Goal: Task Accomplishment & Management: Manage account settings

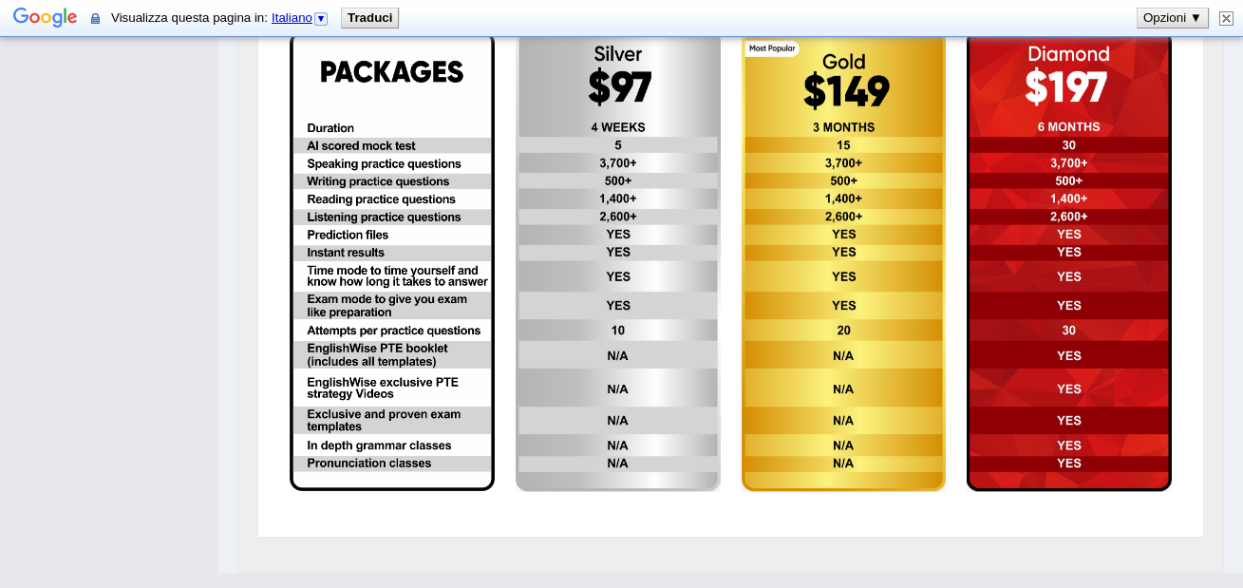
scroll to position [575, 0]
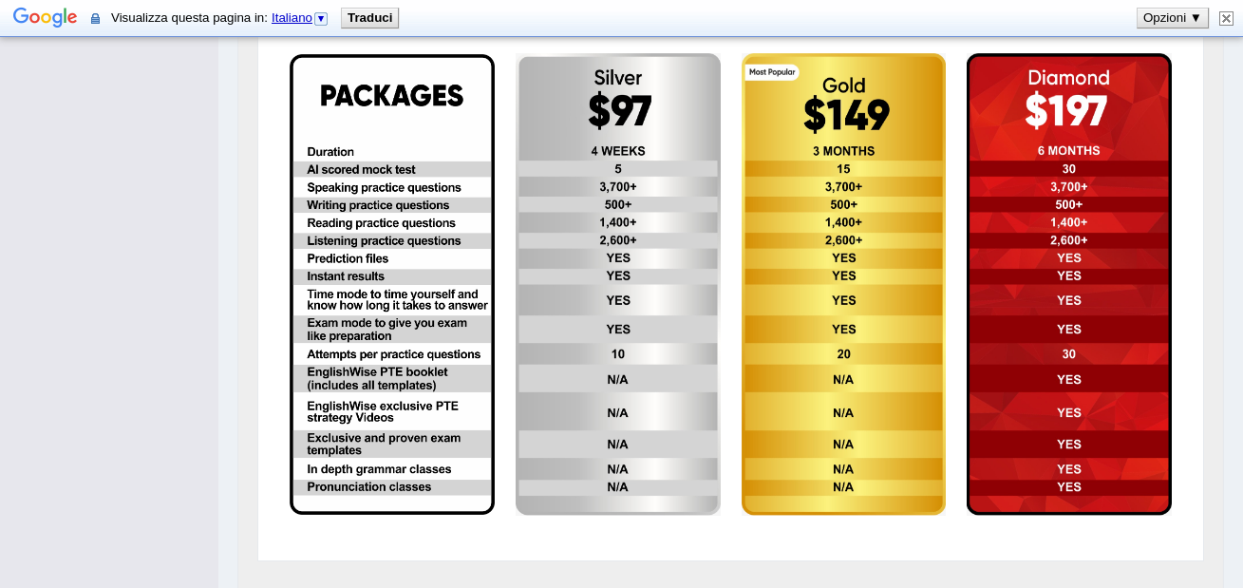
click at [893, 393] on img at bounding box center [844, 284] width 205 height 463
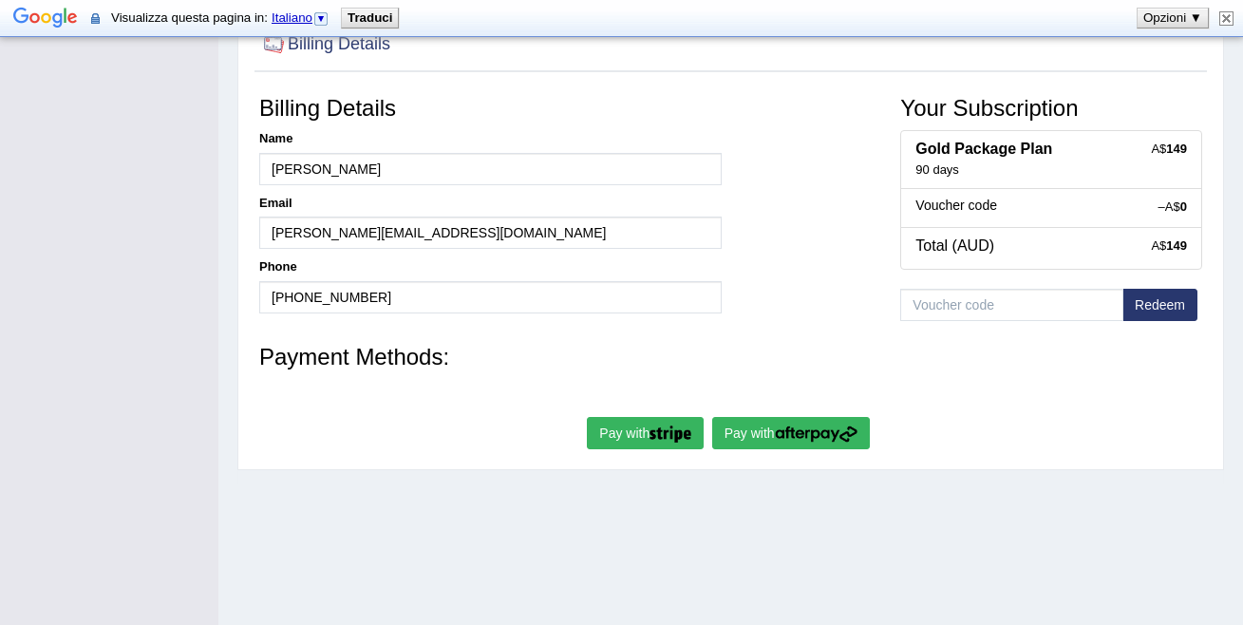
scroll to position [221, 0]
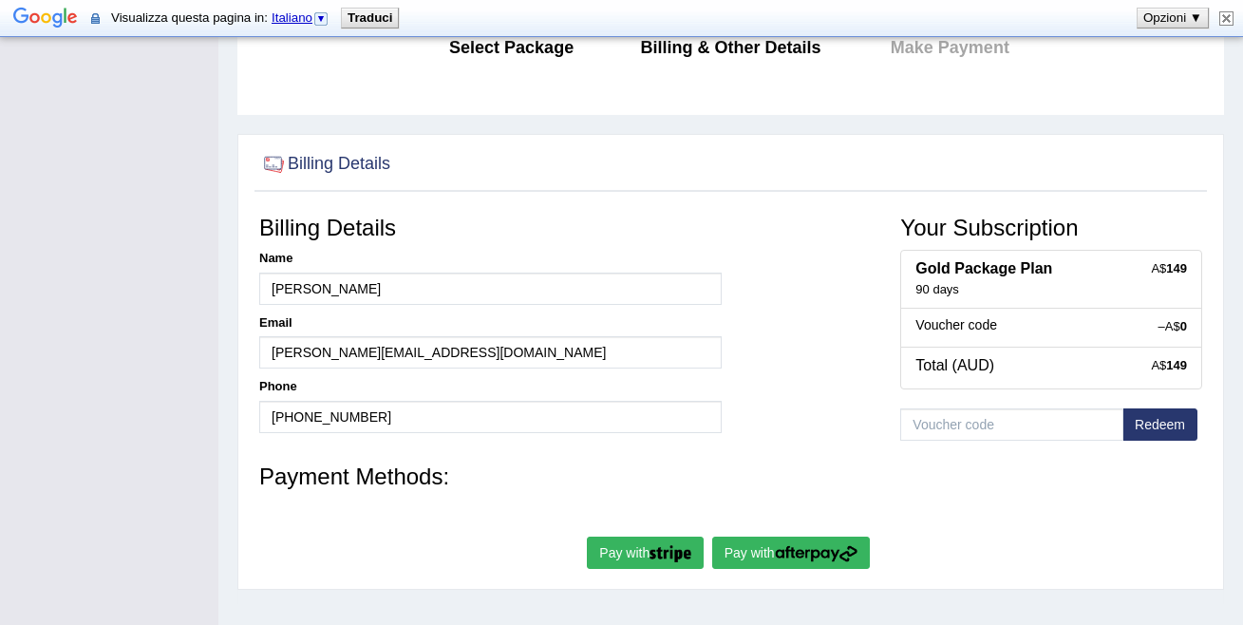
click at [1223, 15] on img at bounding box center [1227, 18] width 14 height 14
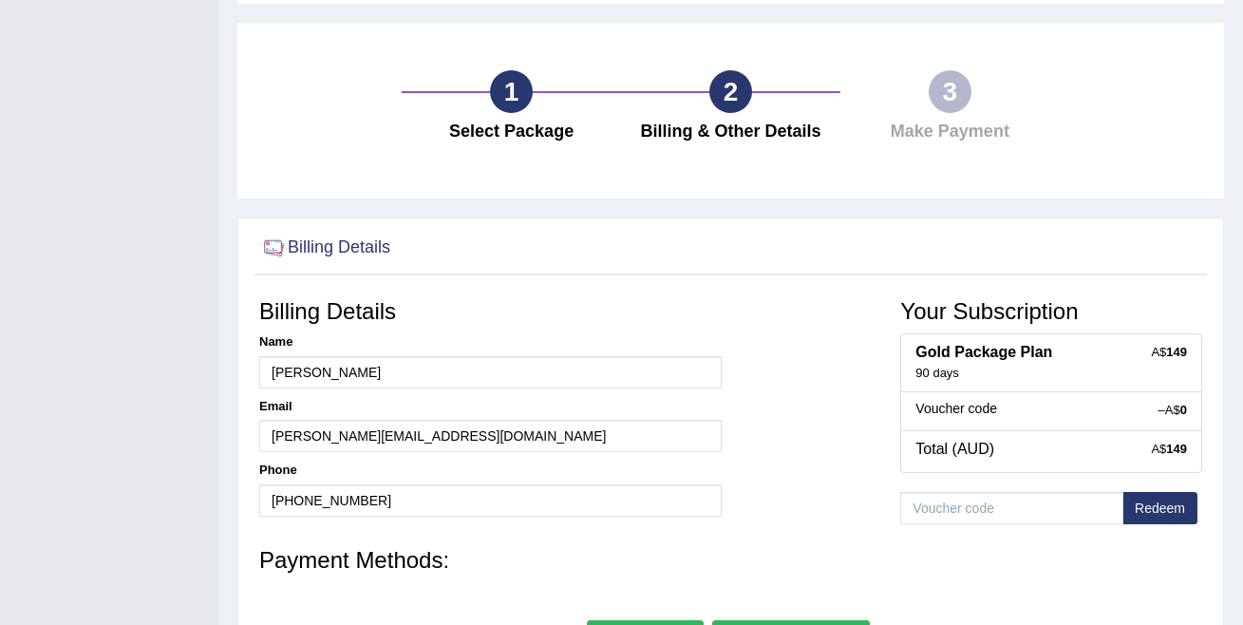
scroll to position [0, 0]
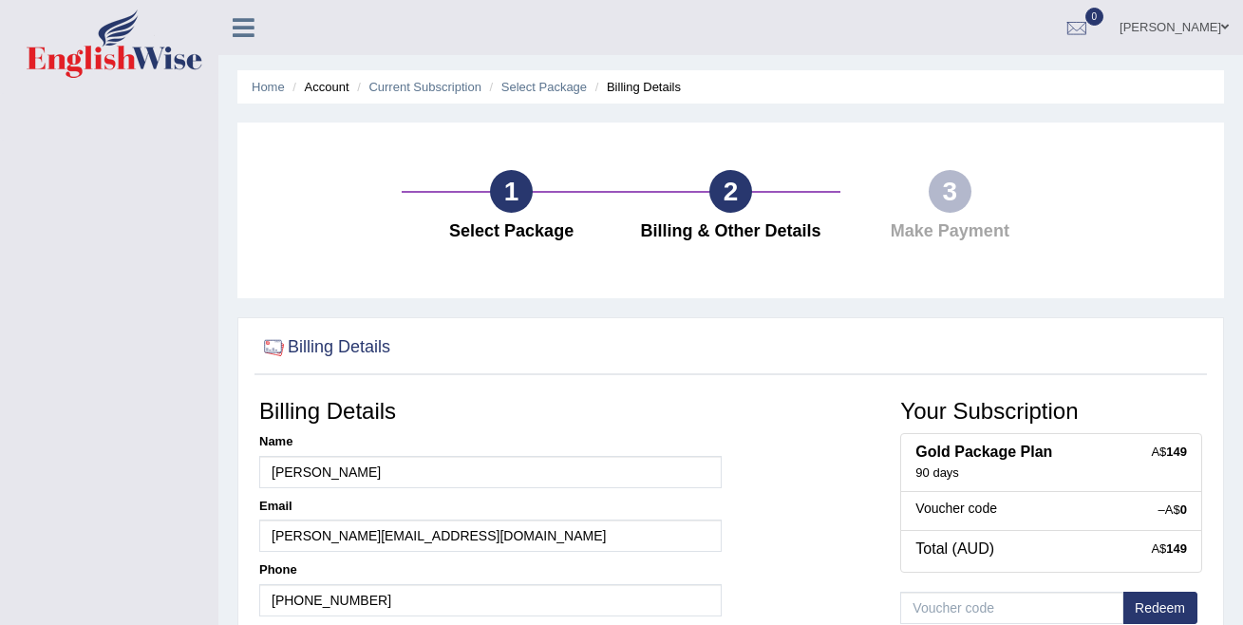
click at [1204, 28] on link "Eduard" at bounding box center [1175, 24] width 138 height 49
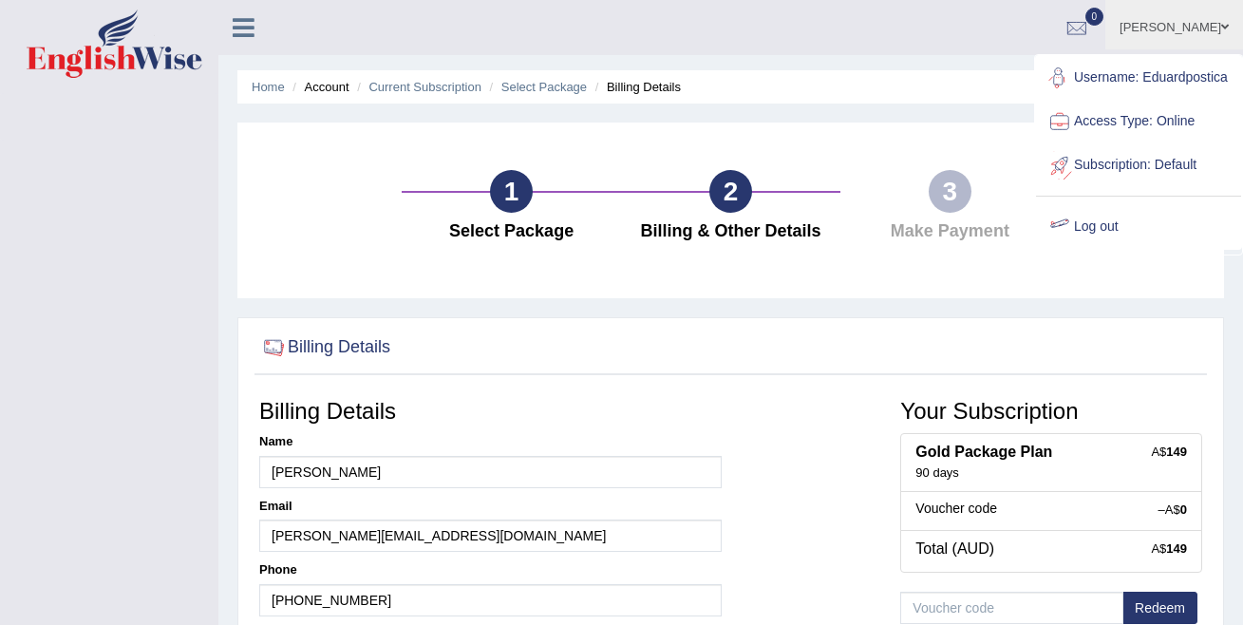
click at [1099, 225] on link "Log out" at bounding box center [1138, 227] width 205 height 44
